Goal: Go to known website: Access a specific website the user already knows

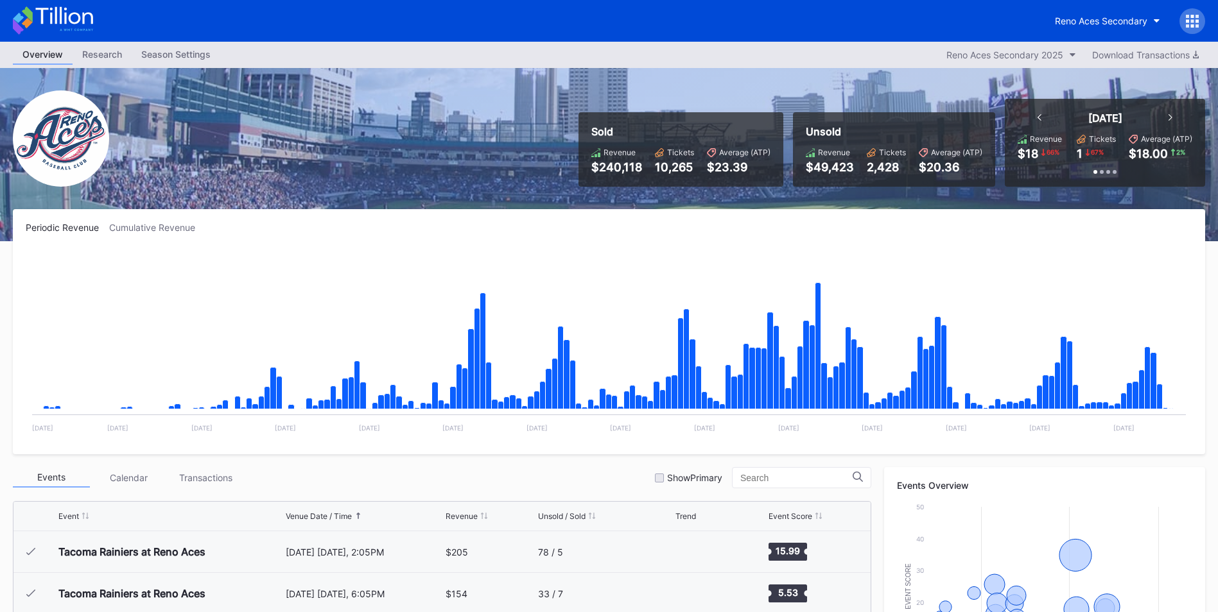
scroll to position [2751, 0]
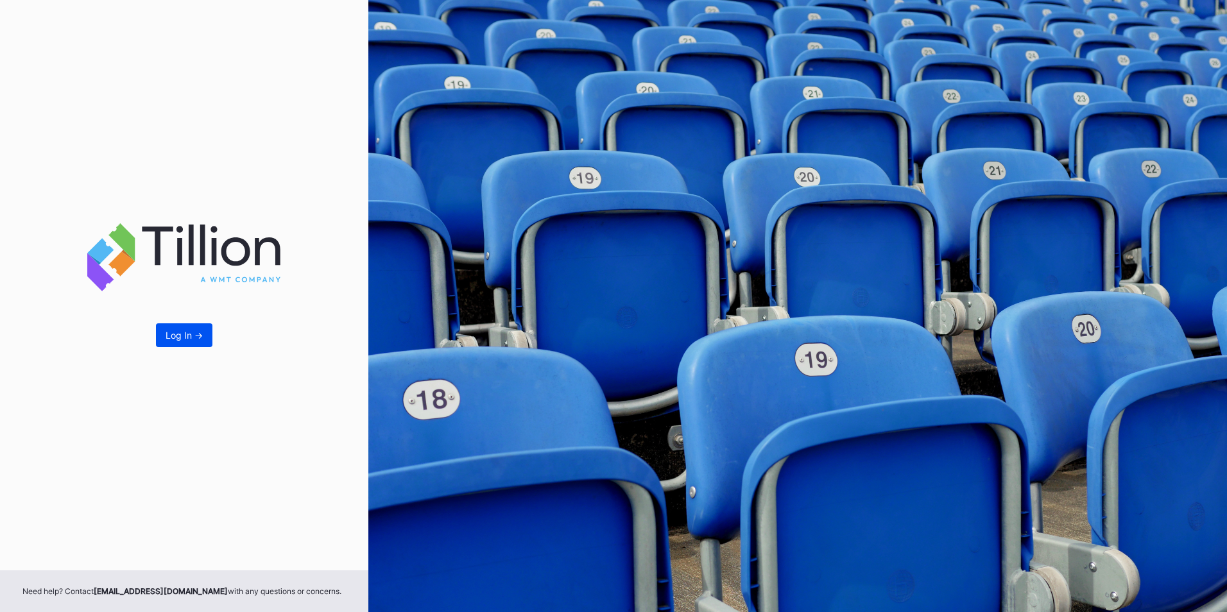
click at [186, 337] on div "Log In ->" at bounding box center [184, 335] width 37 height 11
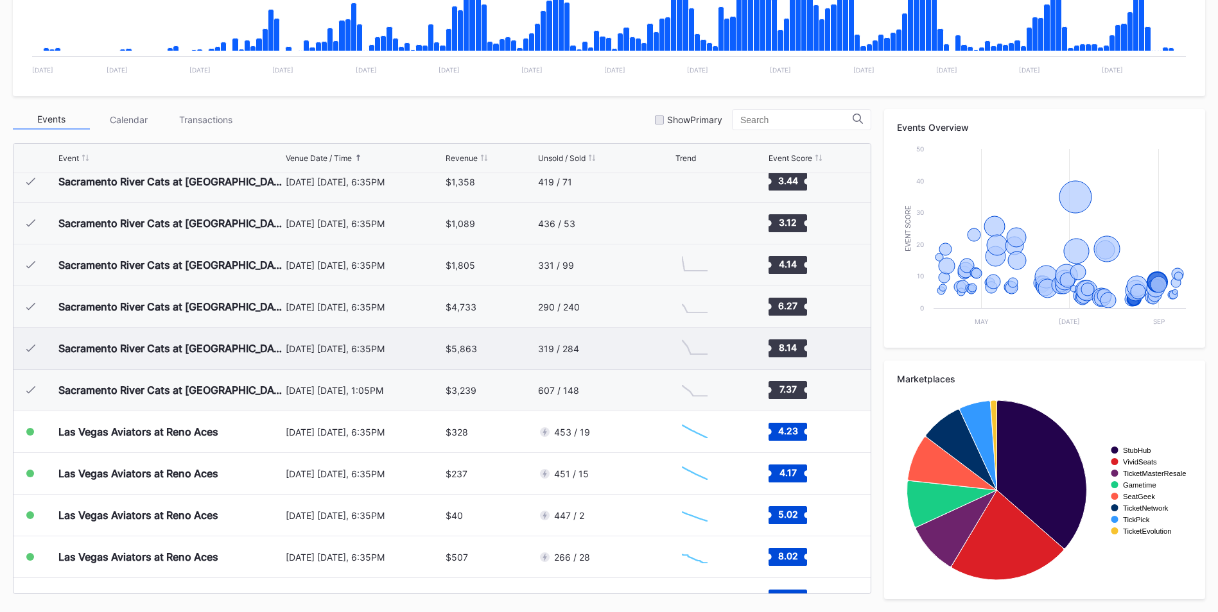
scroll to position [2751, 0]
